Goal: Information Seeking & Learning: Learn about a topic

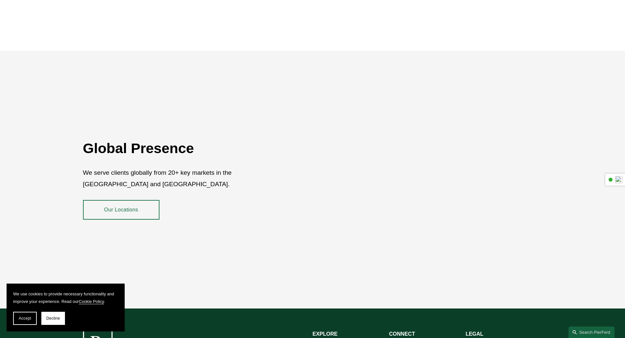
scroll to position [1197, 0]
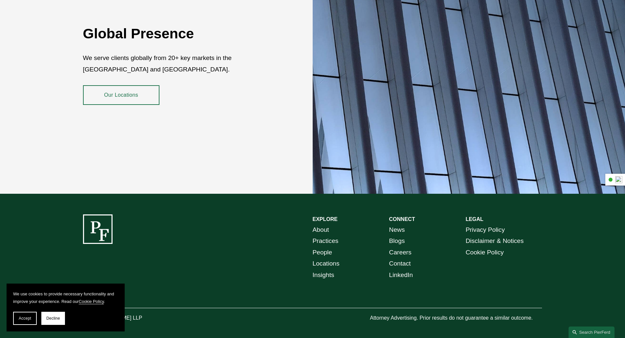
click at [323, 247] on link "People" at bounding box center [323, 252] width 20 height 11
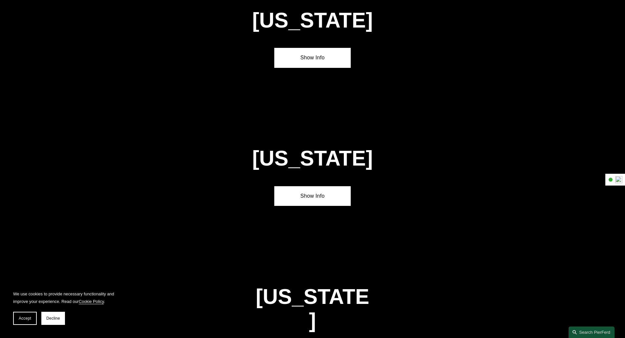
scroll to position [754, 0]
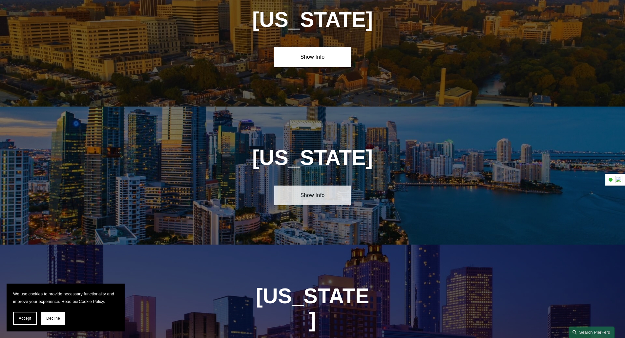
click at [317, 192] on link "Show Info" at bounding box center [312, 196] width 76 height 20
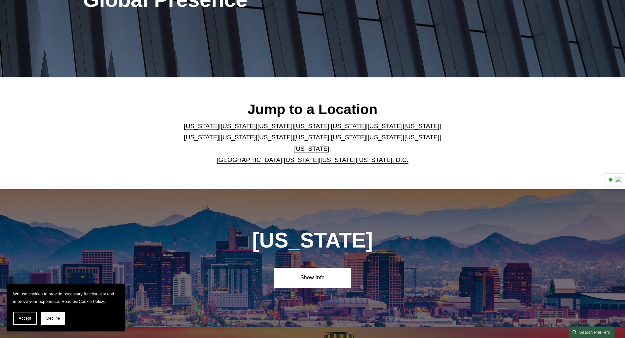
scroll to position [0, 0]
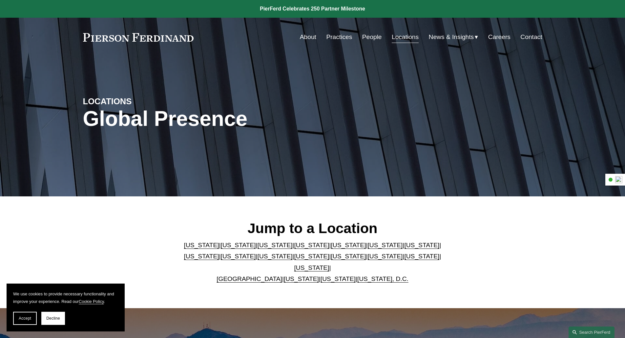
click at [334, 37] on link "Practices" at bounding box center [339, 37] width 26 height 12
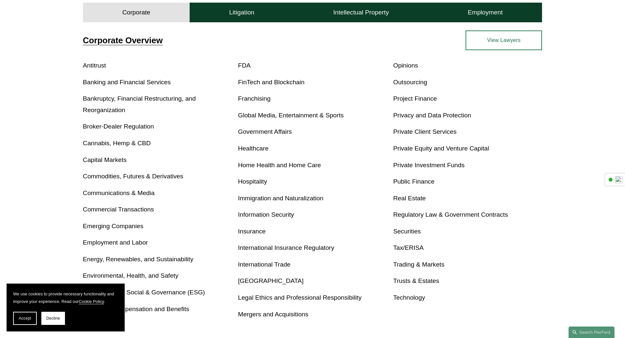
scroll to position [213, 0]
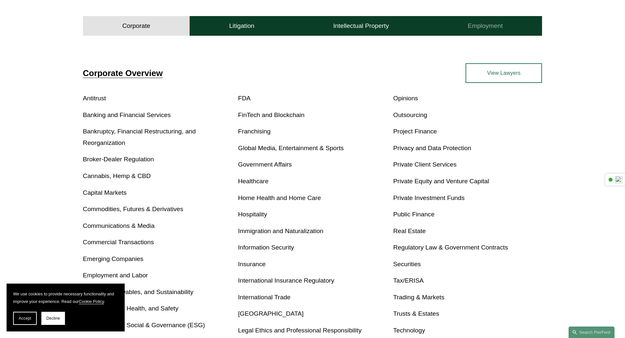
click at [491, 26] on h4 "Employment" at bounding box center [485, 26] width 35 height 8
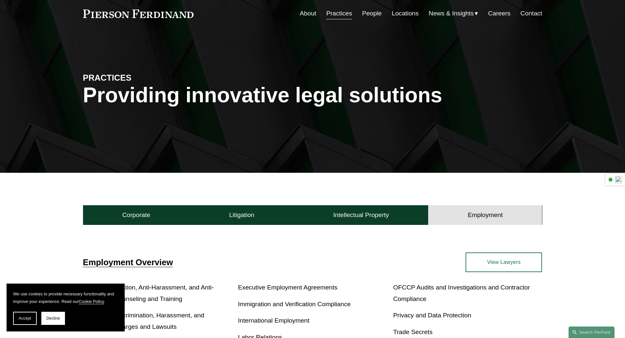
scroll to position [0, 0]
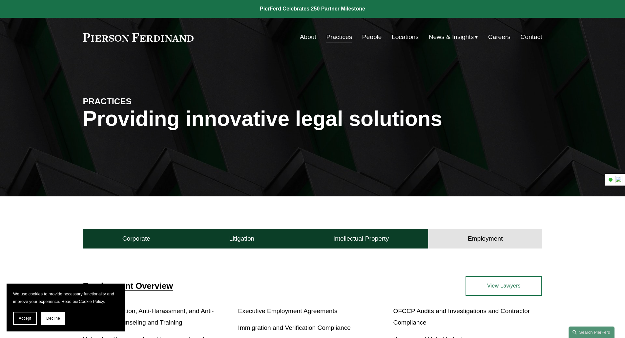
click at [492, 37] on link "Careers" at bounding box center [499, 37] width 22 height 12
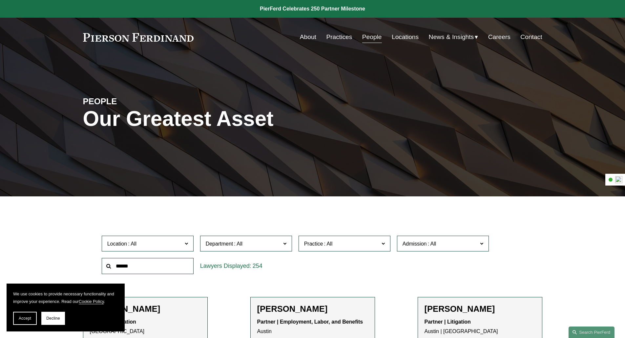
click at [498, 32] on link "Careers" at bounding box center [499, 37] width 22 height 12
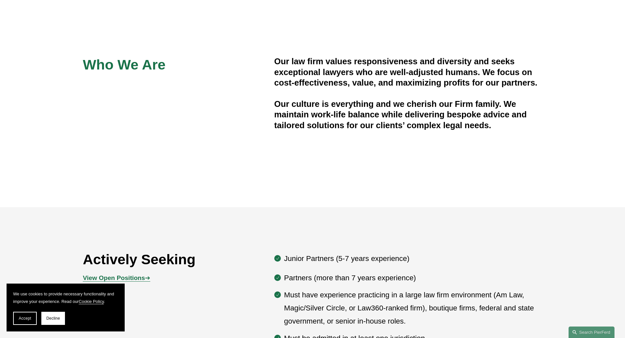
scroll to position [328, 0]
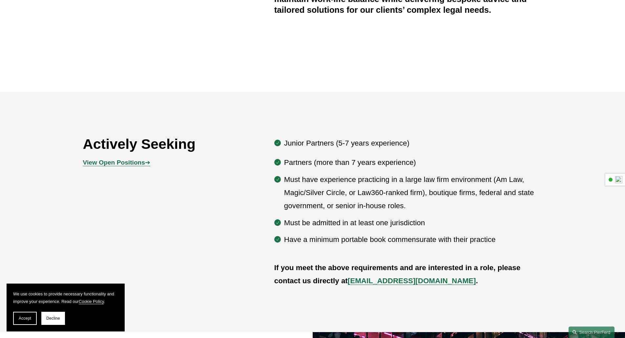
click at [381, 284] on strong "recruit@pierferd.com" at bounding box center [412, 281] width 128 height 8
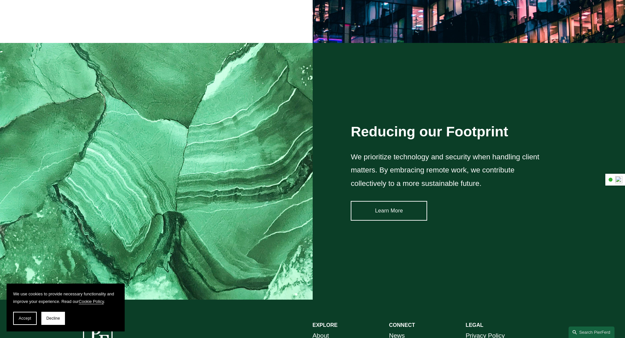
scroll to position [986, 0]
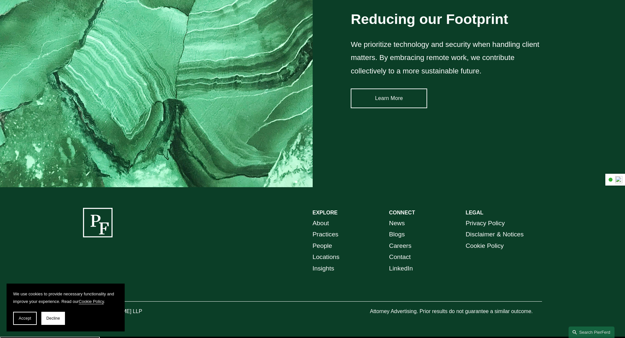
click at [317, 257] on link "Locations" at bounding box center [326, 257] width 27 height 11
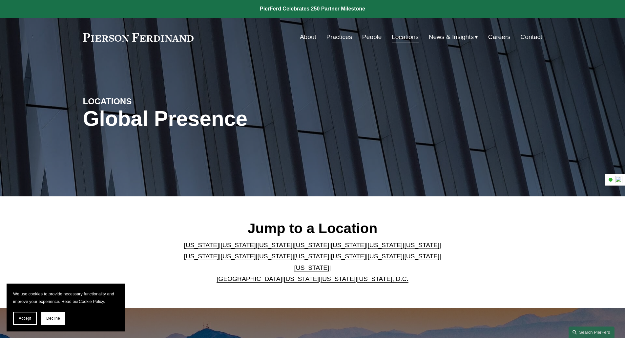
click at [329, 264] on link "Texas" at bounding box center [311, 267] width 35 height 7
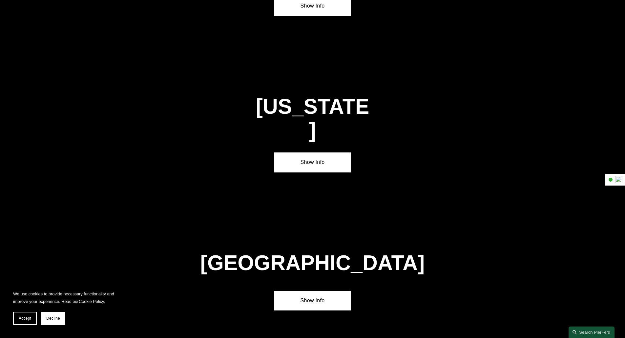
scroll to position [2243, 0]
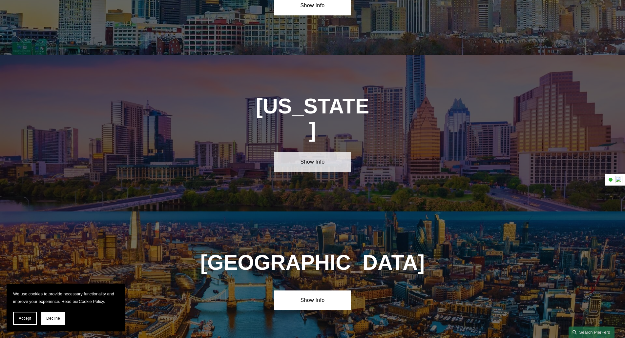
click at [319, 152] on link "Show Info" at bounding box center [312, 162] width 76 height 20
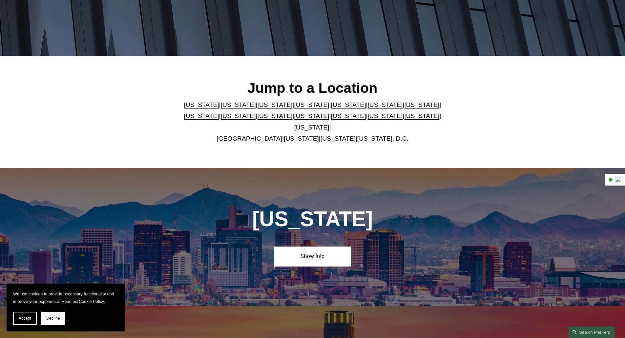
scroll to position [0, 0]
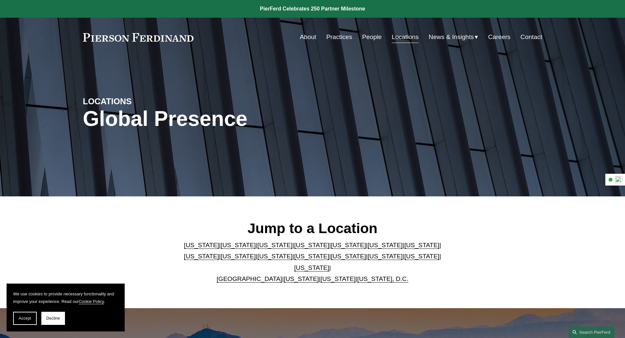
click at [333, 38] on link "Practices" at bounding box center [339, 37] width 26 height 12
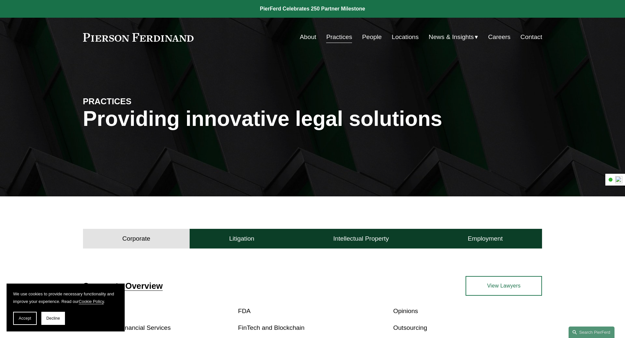
click at [505, 35] on link "Careers" at bounding box center [499, 37] width 22 height 12
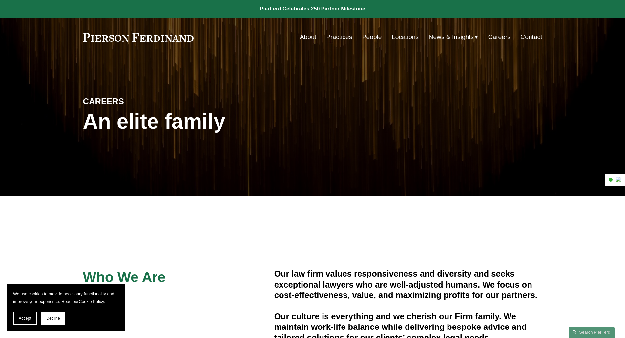
click at [535, 38] on link "Contact" at bounding box center [531, 37] width 22 height 12
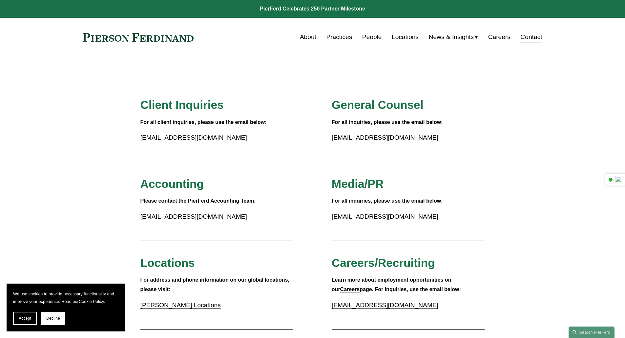
click at [401, 34] on link "Locations" at bounding box center [405, 37] width 27 height 12
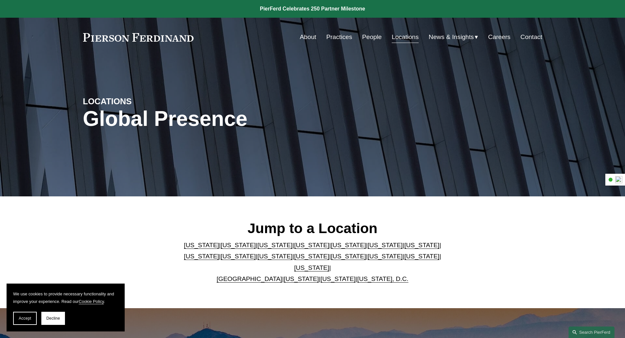
click at [329, 265] on link "Texas" at bounding box center [311, 267] width 35 height 7
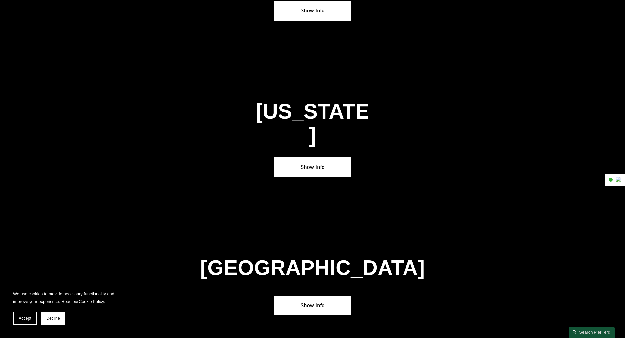
scroll to position [2243, 0]
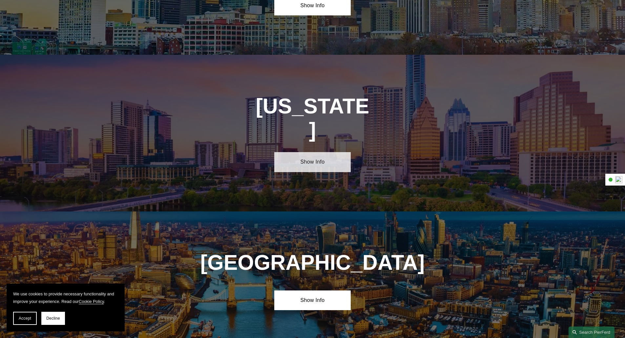
click at [301, 152] on link "Show Info" at bounding box center [312, 162] width 76 height 20
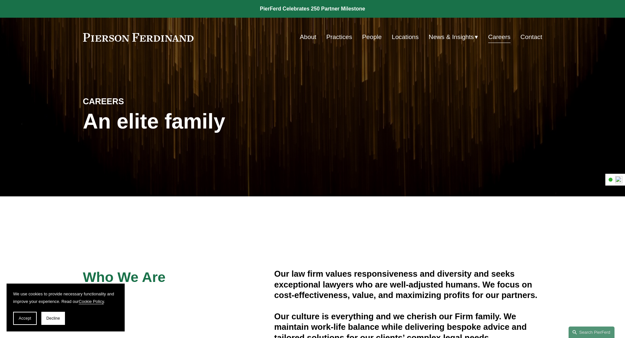
click at [305, 37] on link "About" at bounding box center [308, 37] width 16 height 12
